Goal: Navigation & Orientation: Find specific page/section

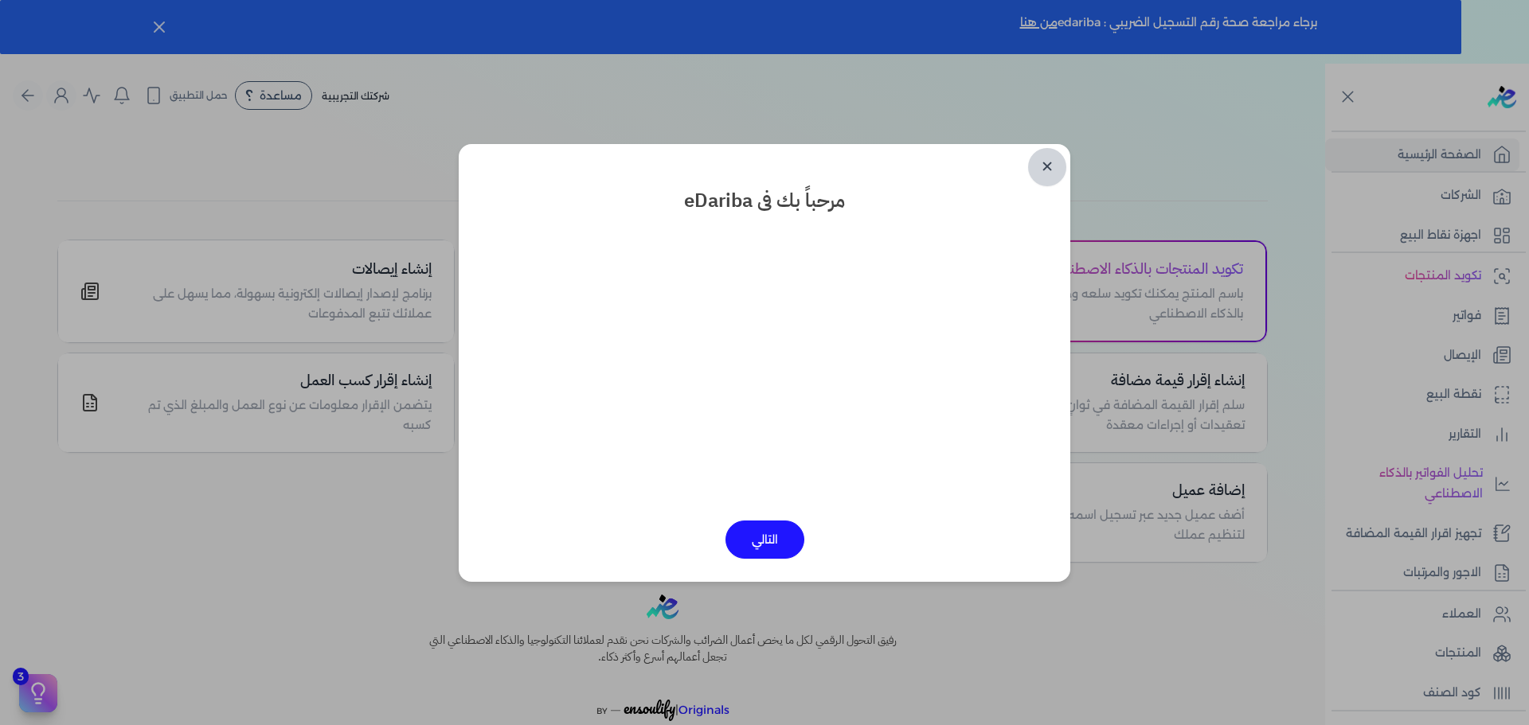
click at [1033, 172] on link "✕" at bounding box center [1047, 167] width 38 height 38
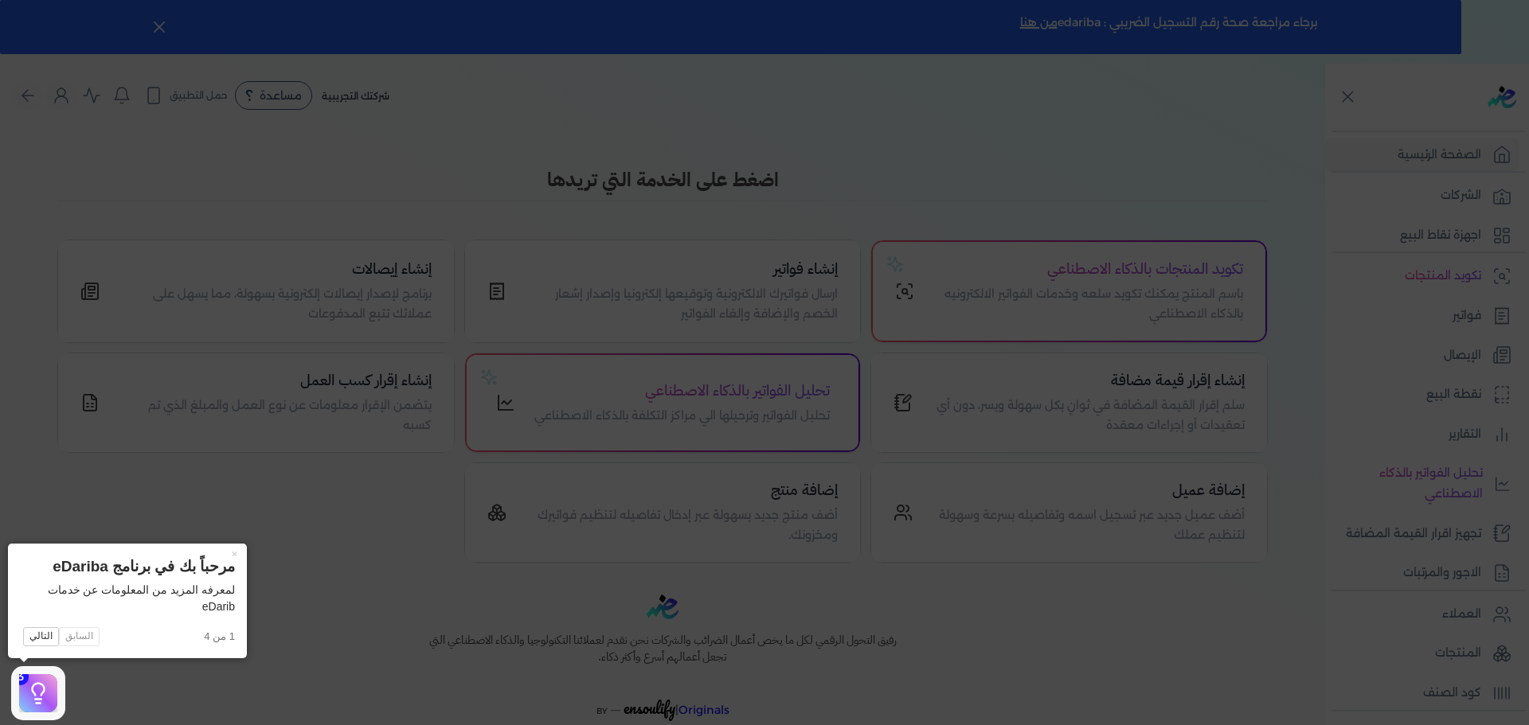
click at [1409, 303] on icon at bounding box center [764, 362] width 1529 height 725
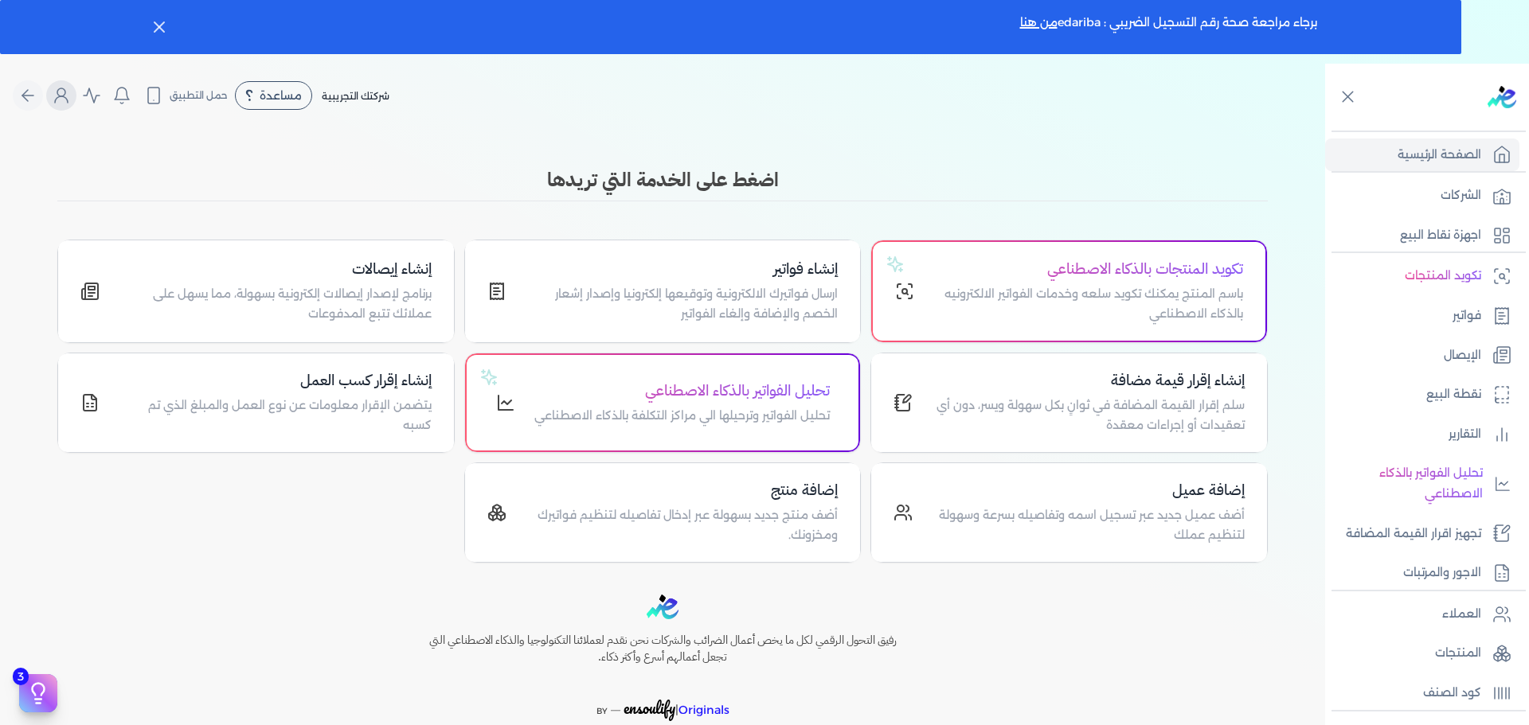
click at [73, 106] on button "Global" at bounding box center [61, 95] width 30 height 30
click at [68, 104] on icon "Global" at bounding box center [61, 95] width 19 height 19
click at [69, 101] on icon "Global" at bounding box center [61, 95] width 19 height 19
click at [8, 212] on div "✕ مرحباً بك فى eDariba التالي اضغط على الخدمة التي تريدها تكويد المنتجات بالذكا…" at bounding box center [662, 364] width 1325 height 397
click at [64, 93] on circle "Global" at bounding box center [61, 92] width 8 height 8
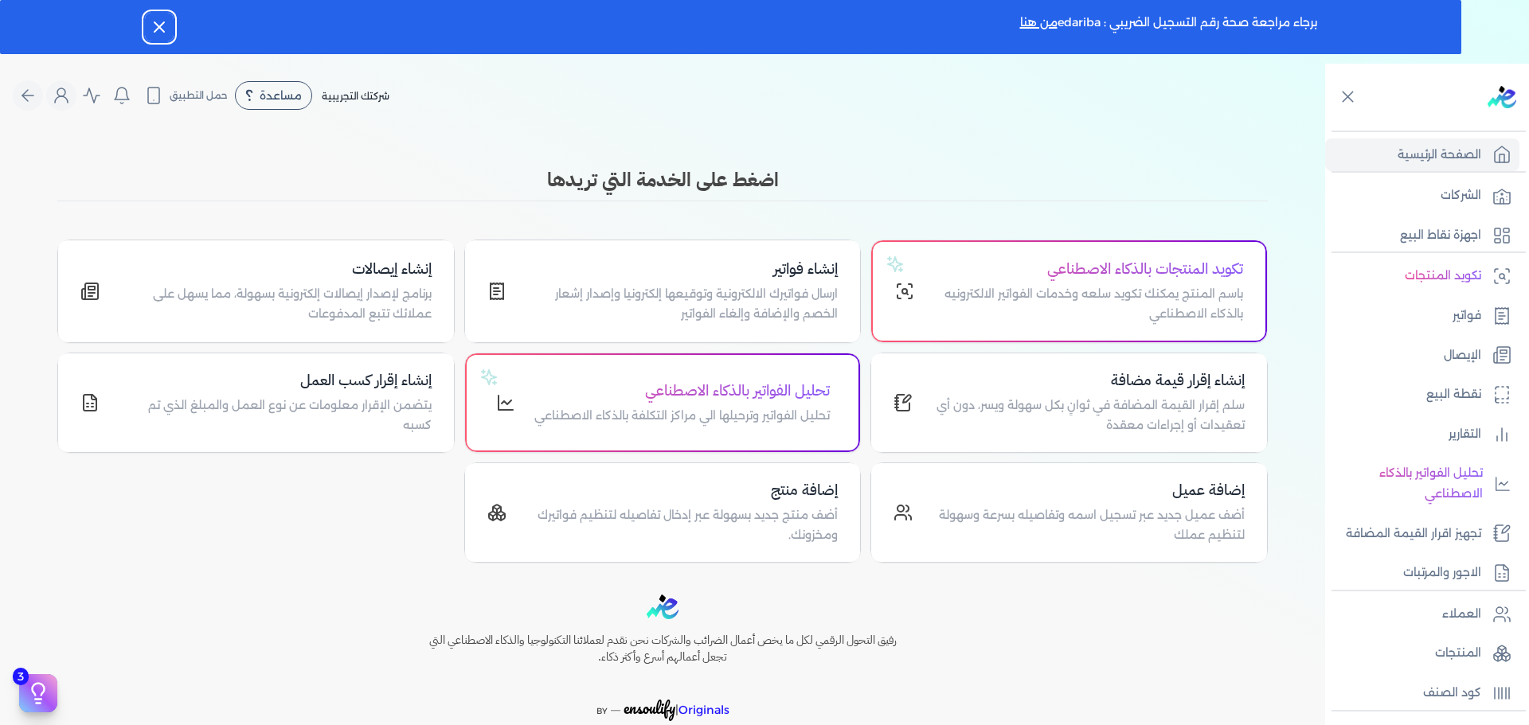
click at [162, 26] on icon "button" at bounding box center [159, 27] width 19 height 19
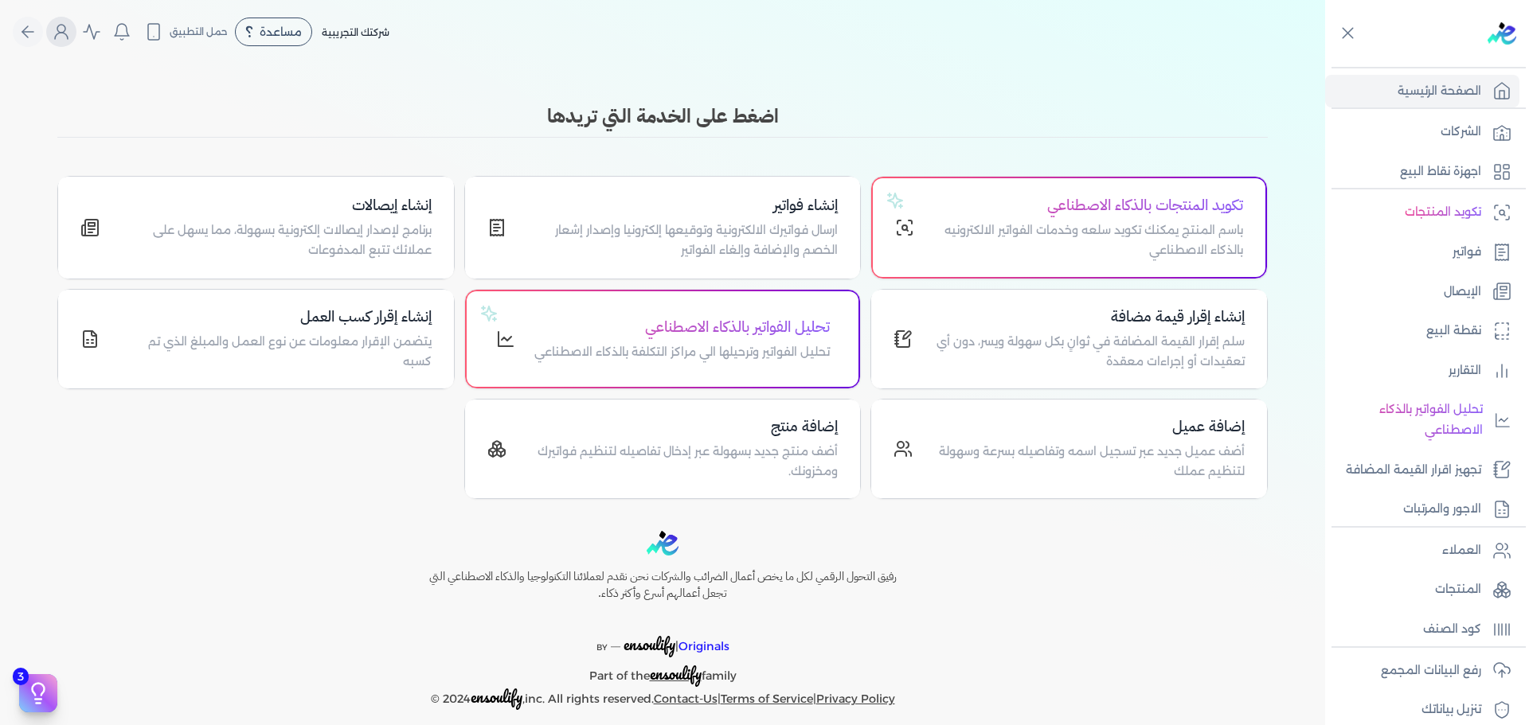
click at [68, 41] on button "Global" at bounding box center [61, 32] width 30 height 30
